Goal: Task Accomplishment & Management: Manage account settings

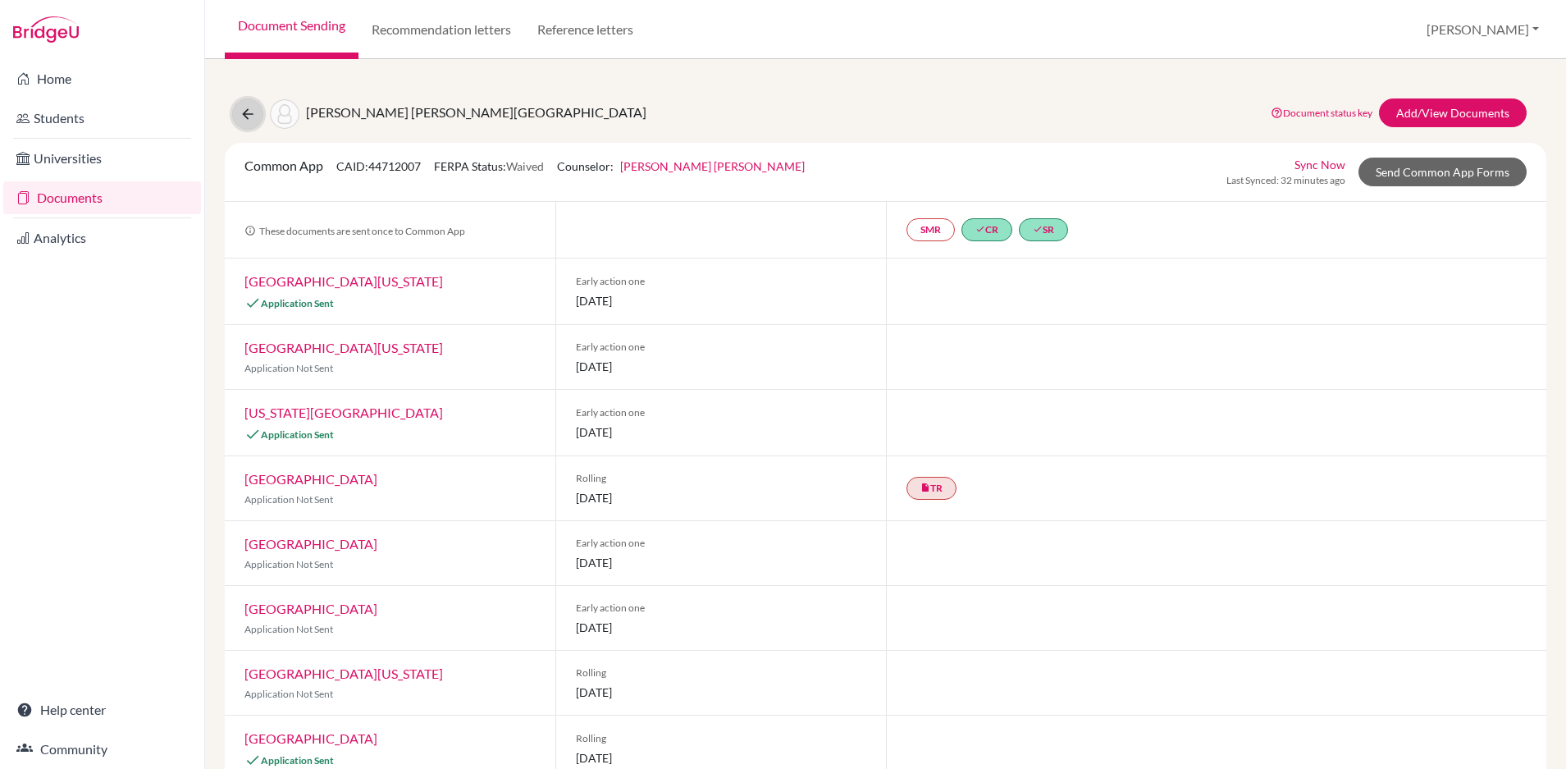
click at [248, 115] on icon at bounding box center [248, 114] width 16 height 16
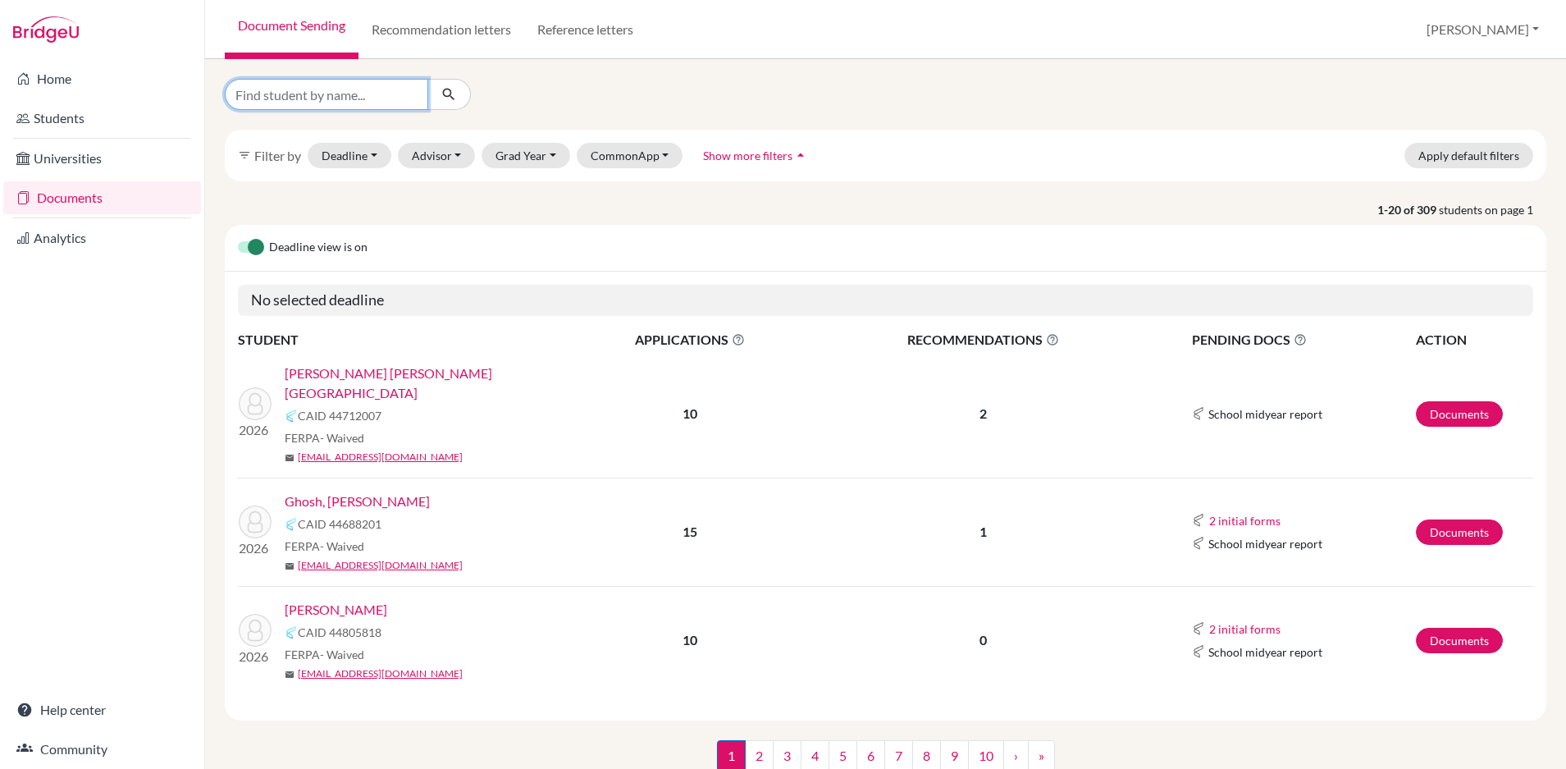
click at [413, 85] on input "Find student by name..." at bounding box center [326, 94] width 203 height 31
type input "[PERSON_NAME]"
click button "submit" at bounding box center [448, 94] width 43 height 31
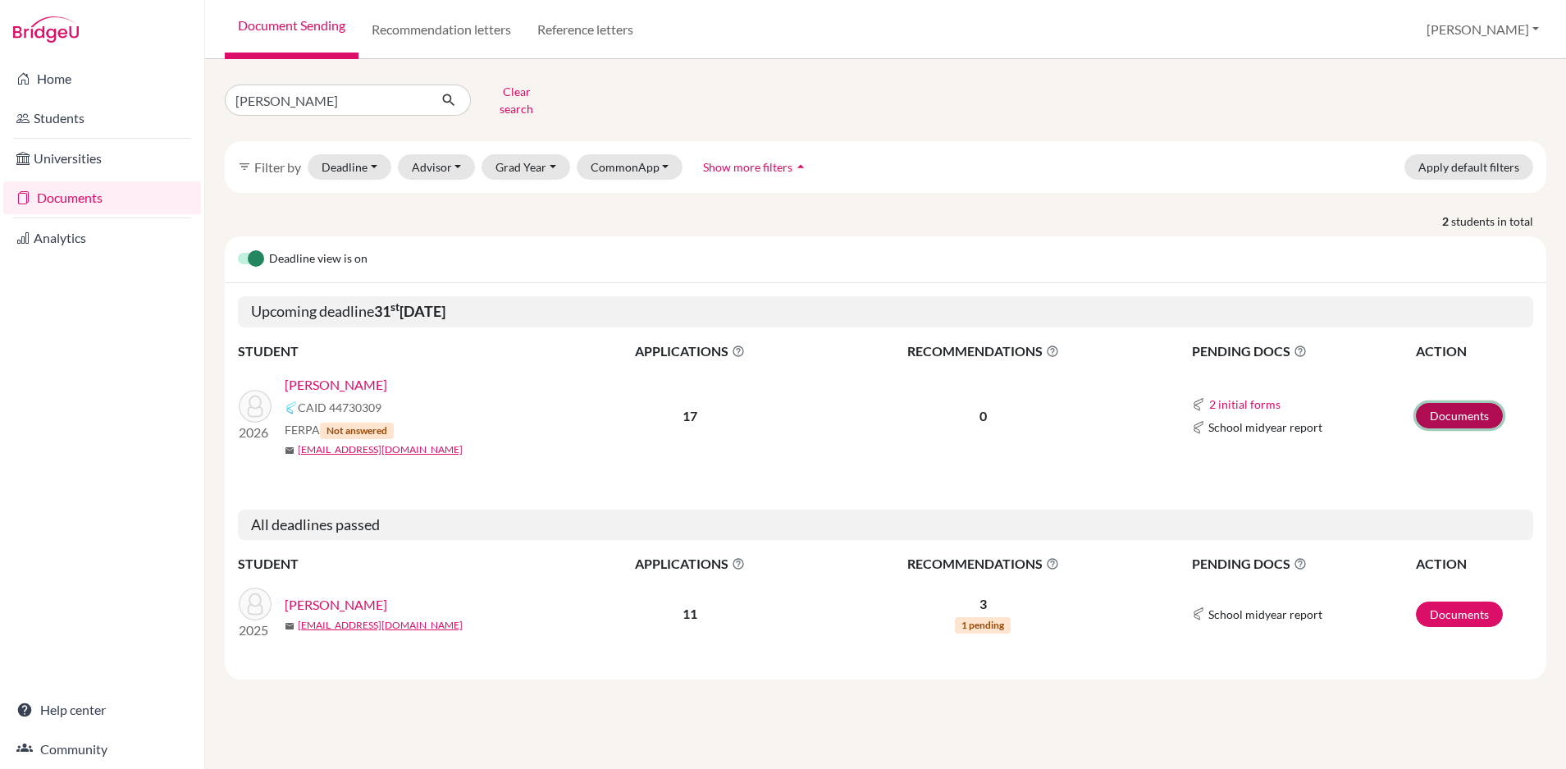
click at [1451, 407] on link "Documents" at bounding box center [1459, 415] width 87 height 25
